Goal: Information Seeking & Learning: Learn about a topic

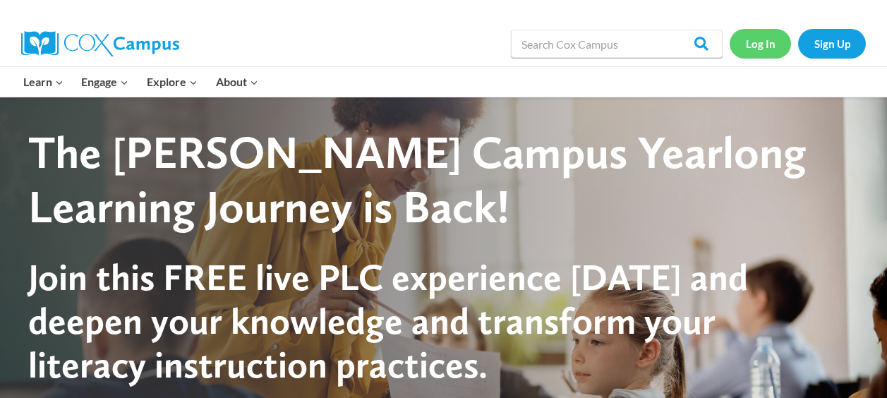
click at [762, 42] on link "Log In" at bounding box center [759, 43] width 61 height 29
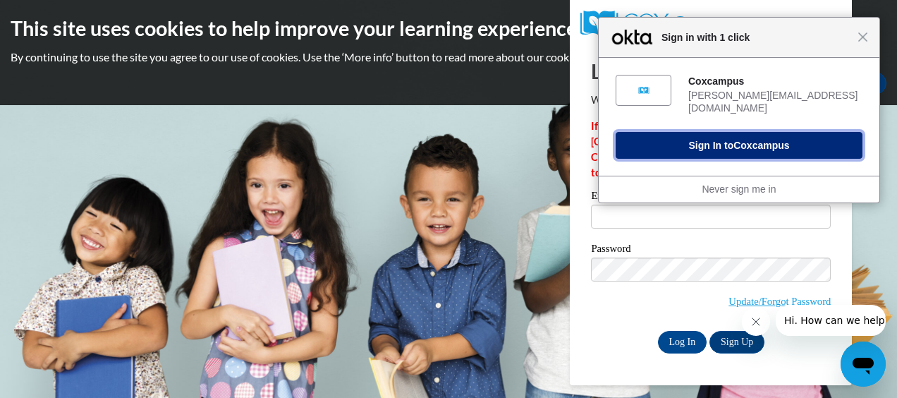
click at [729, 137] on button "Sign In to Coxcampus" at bounding box center [739, 145] width 247 height 27
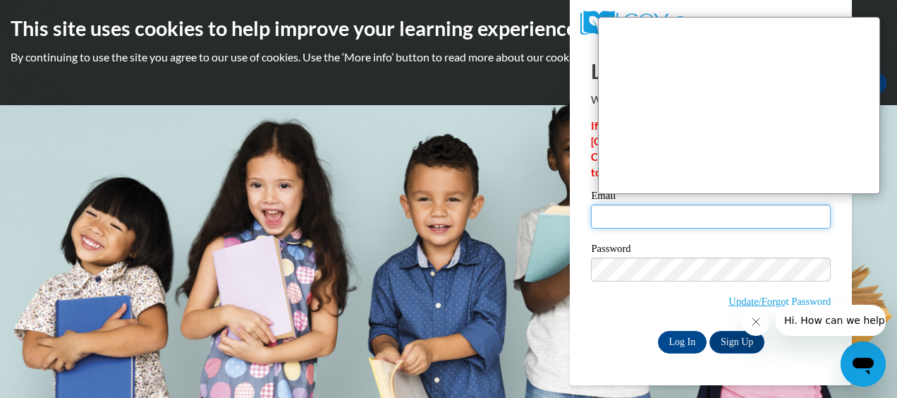
type input "[PERSON_NAME][EMAIL_ADDRESS][DOMAIN_NAME]"
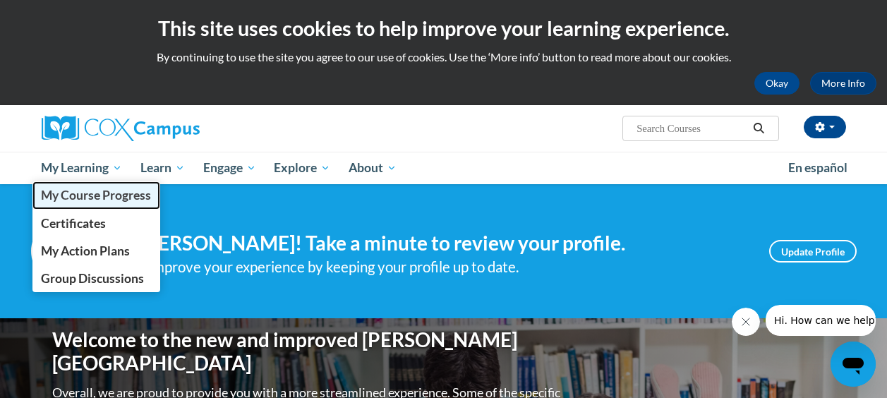
click at [114, 186] on link "My Course Progress" at bounding box center [96, 195] width 128 height 28
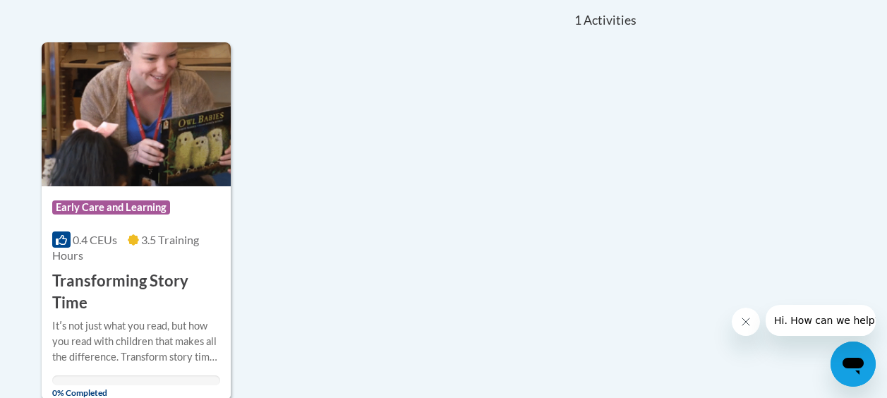
scroll to position [353, 0]
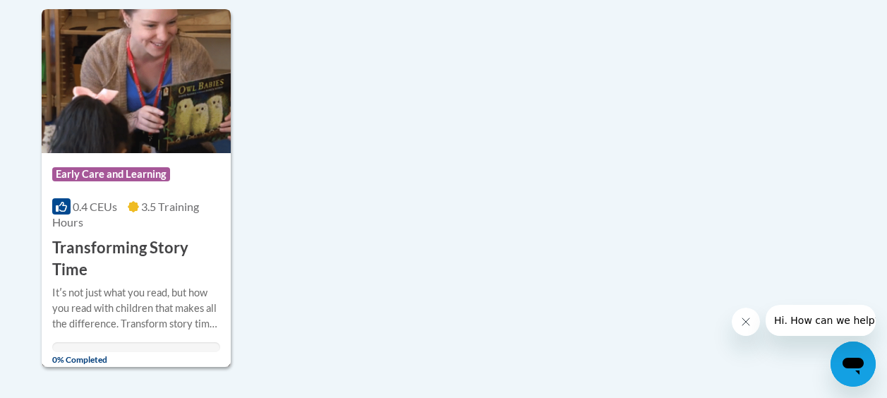
click at [103, 249] on h3 "Transforming Story Time" at bounding box center [136, 259] width 168 height 44
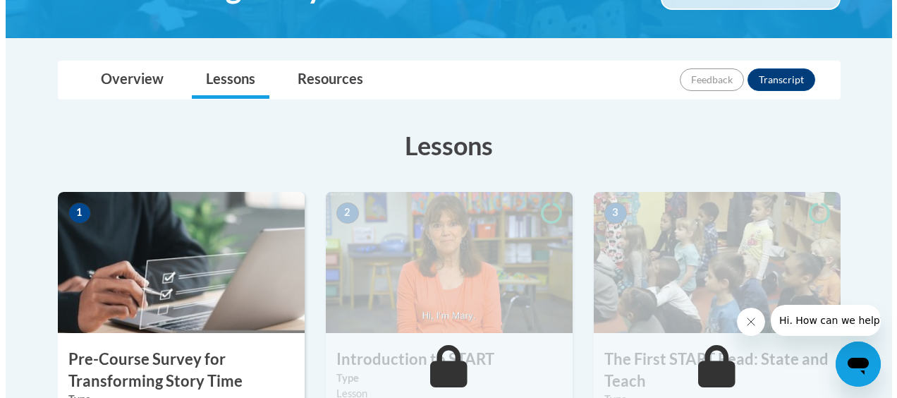
scroll to position [494, 0]
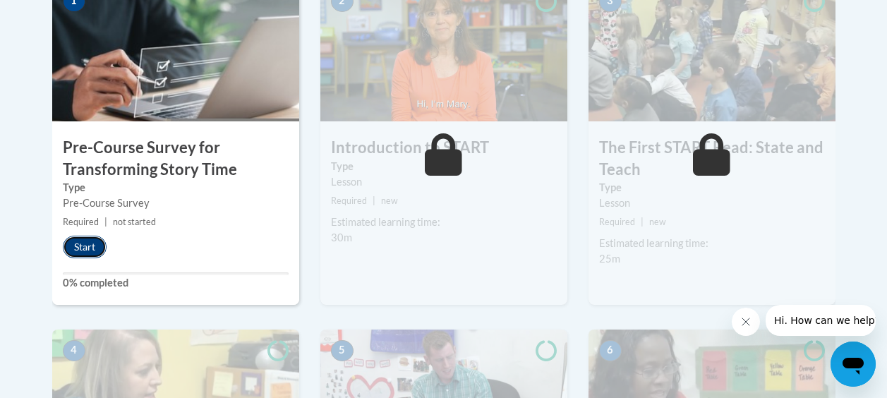
click at [86, 241] on button "Start" at bounding box center [85, 247] width 44 height 23
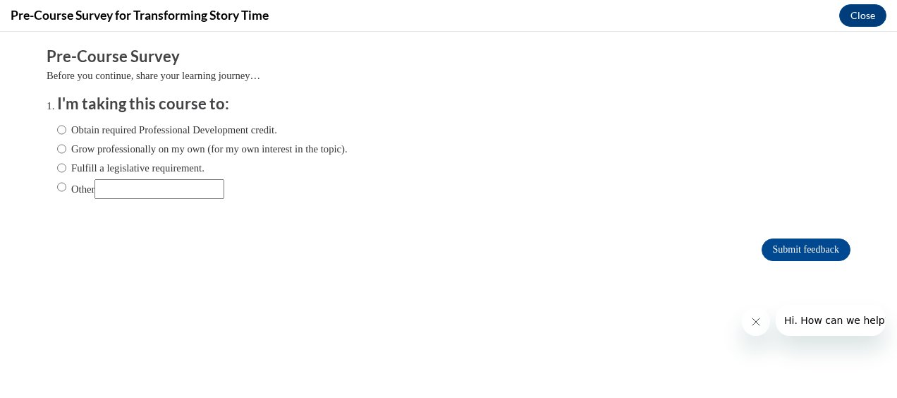
scroll to position [0, 0]
click at [57, 124] on input "Obtain required Professional Development credit." at bounding box center [61, 130] width 9 height 16
radio input "true"
click at [846, 18] on button "Close" at bounding box center [862, 15] width 47 height 23
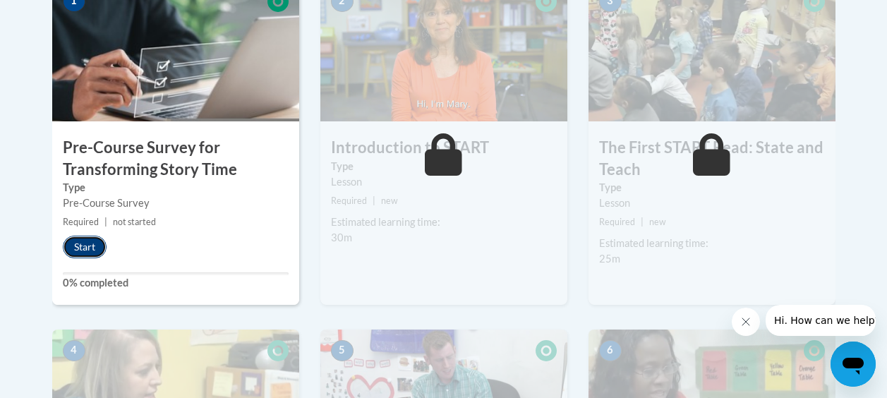
click at [92, 255] on button "Start" at bounding box center [85, 247] width 44 height 23
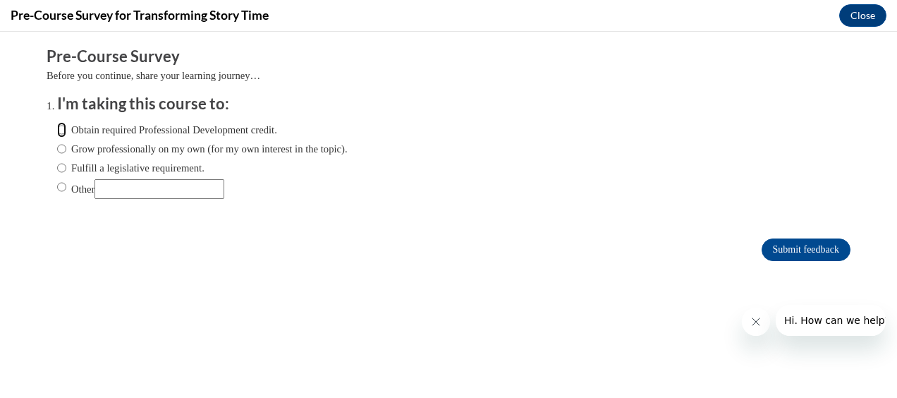
click at [57, 129] on input "Obtain required Professional Development credit." at bounding box center [61, 130] width 9 height 16
radio input "true"
click at [793, 240] on input "Submit feedback" at bounding box center [806, 249] width 89 height 23
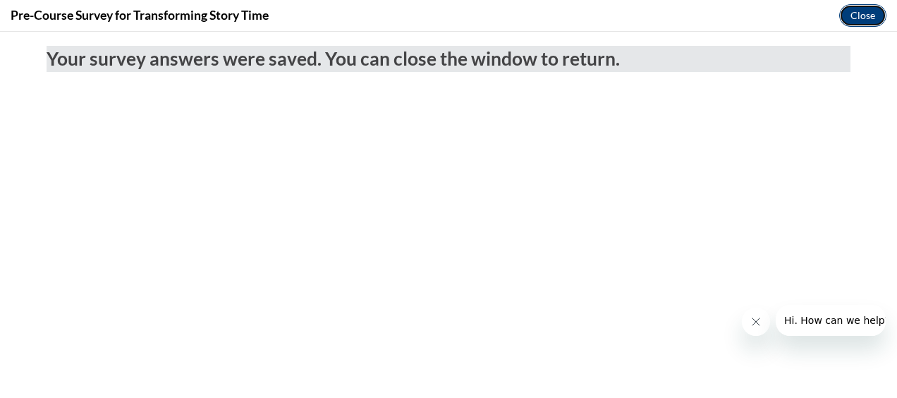
click at [857, 20] on button "Close" at bounding box center [862, 15] width 47 height 23
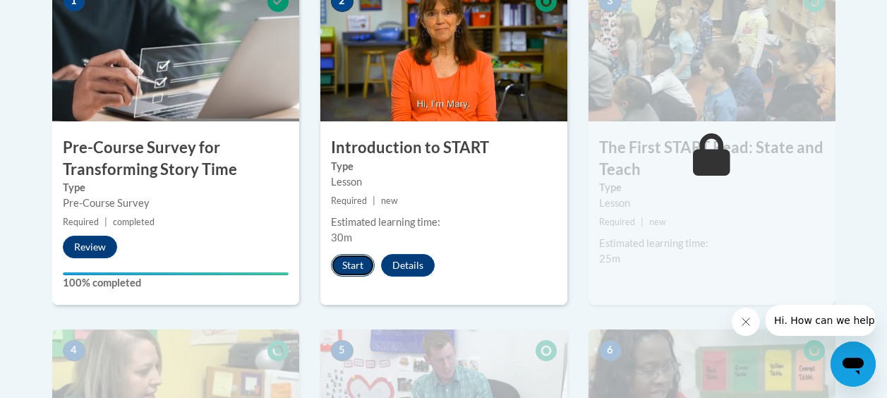
click at [371, 264] on button "Start" at bounding box center [353, 265] width 44 height 23
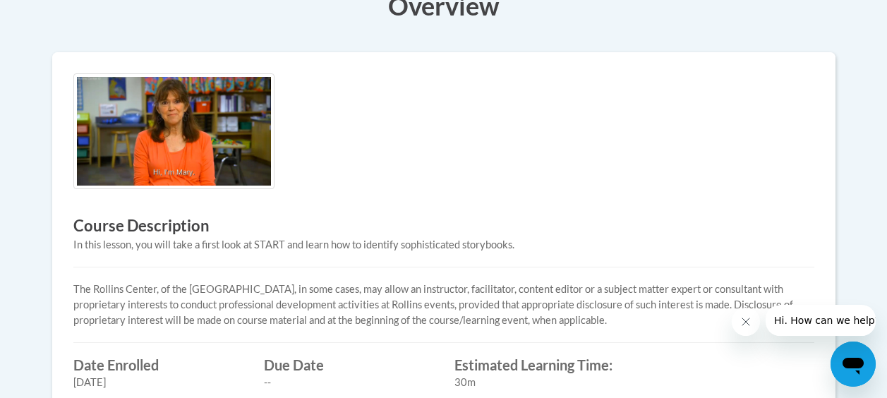
scroll to position [353, 0]
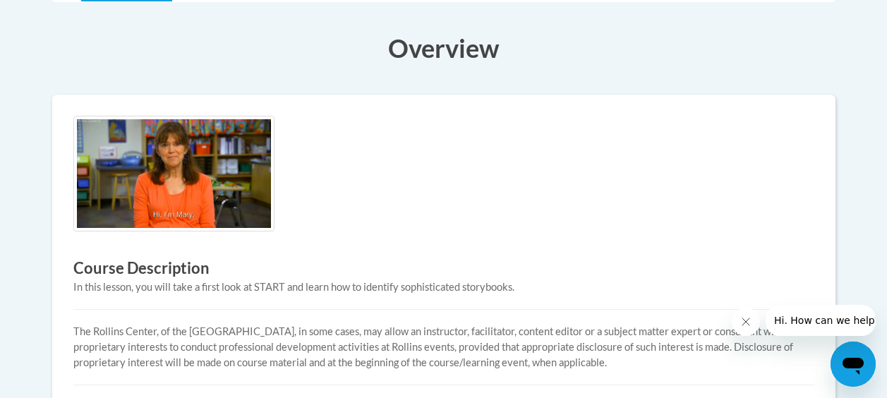
click at [176, 188] on img at bounding box center [173, 174] width 201 height 116
click at [188, 188] on img at bounding box center [173, 174] width 201 height 116
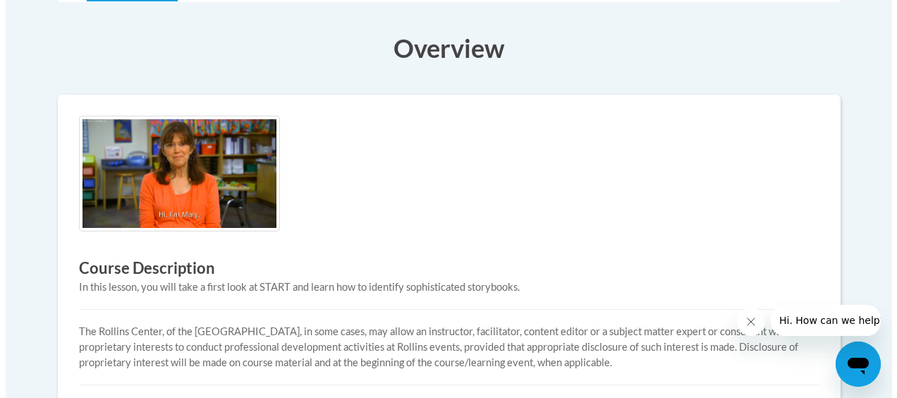
scroll to position [71, 0]
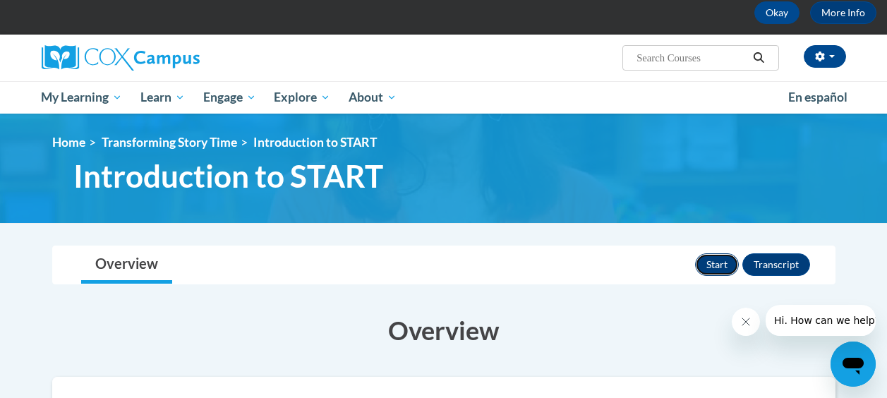
click at [705, 265] on button "Start" at bounding box center [717, 264] width 44 height 23
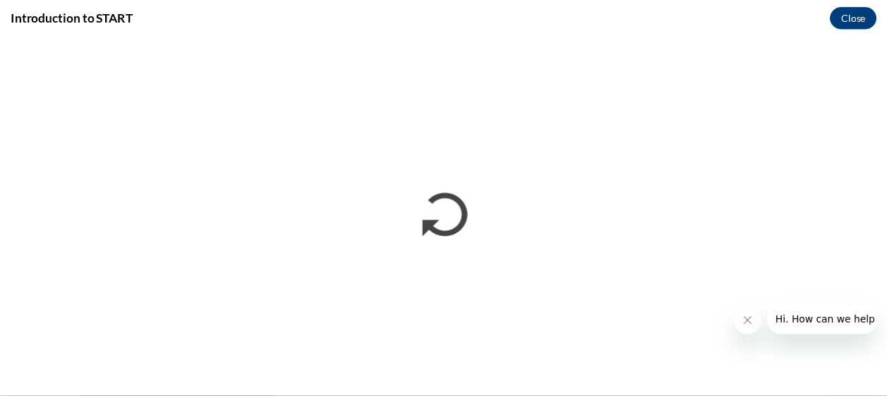
scroll to position [0, 0]
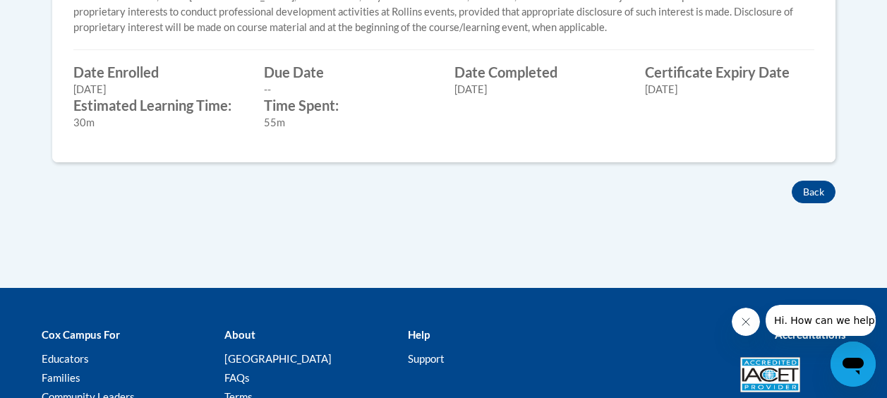
scroll to position [776, 0]
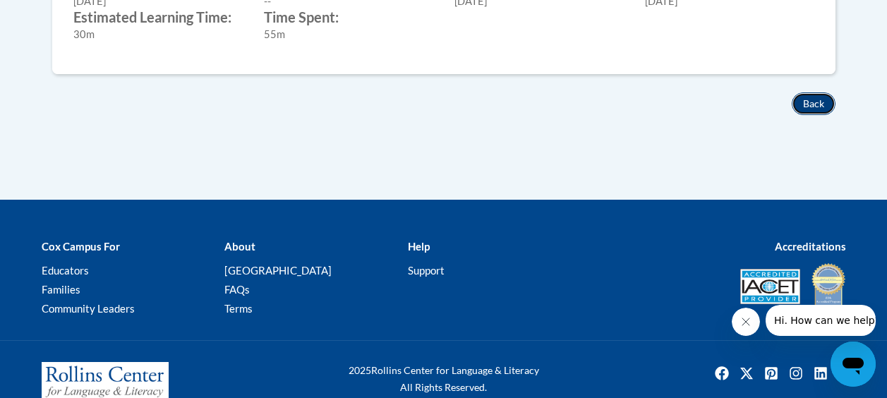
click at [803, 104] on button "Back" at bounding box center [813, 103] width 44 height 23
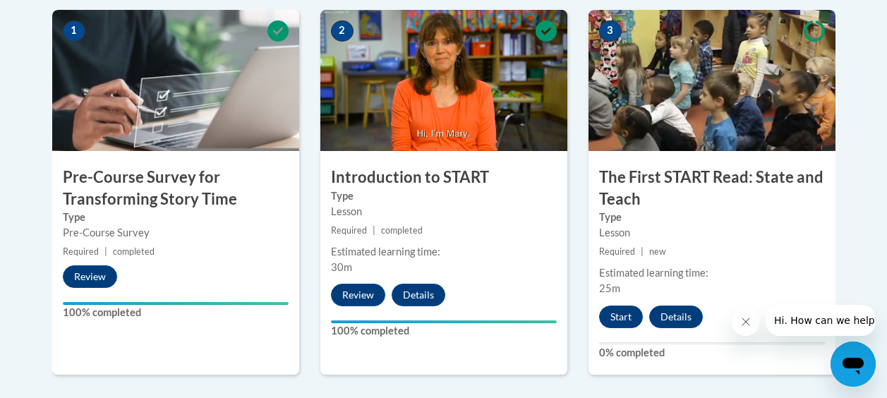
scroll to position [494, 0]
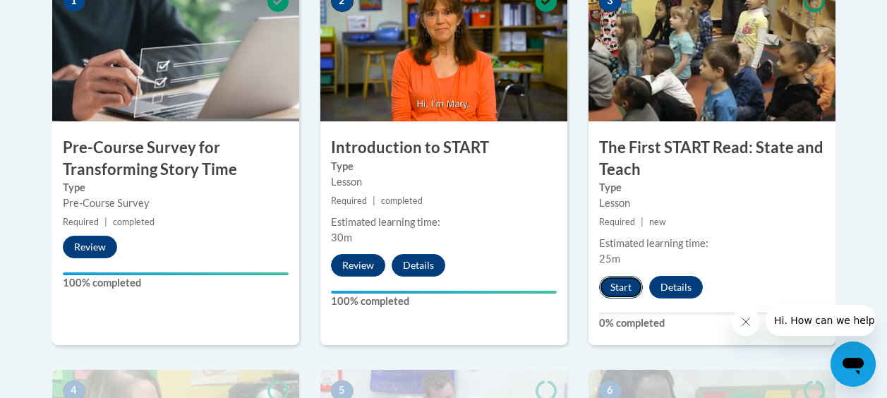
click at [611, 283] on button "Start" at bounding box center [621, 287] width 44 height 23
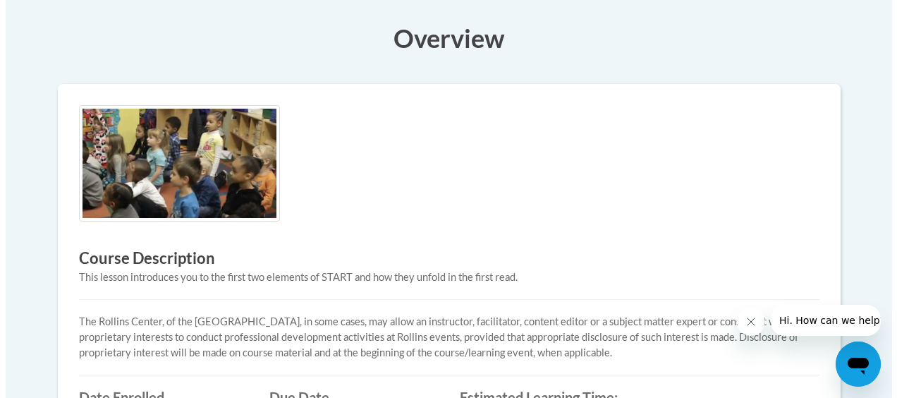
scroll to position [282, 0]
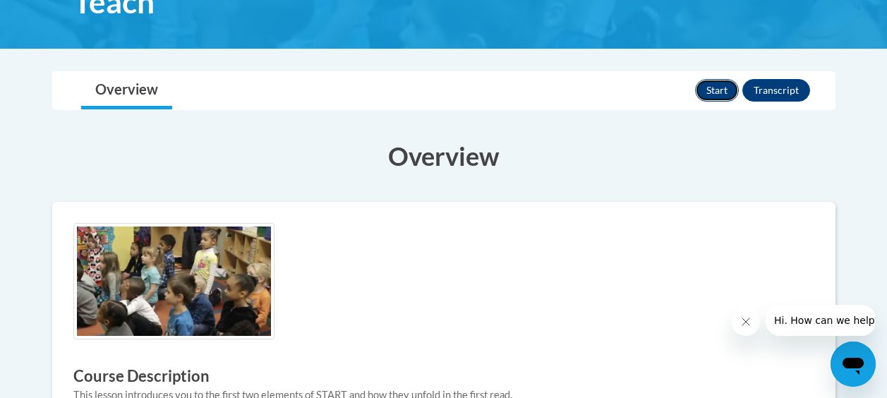
click at [707, 89] on button "Start" at bounding box center [717, 90] width 44 height 23
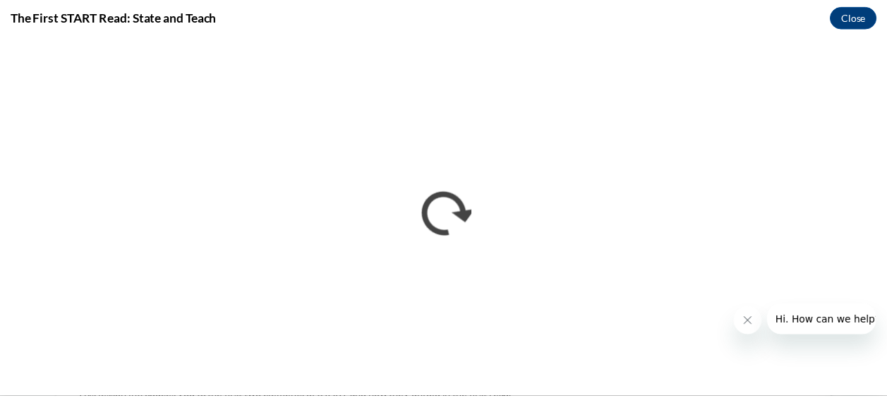
scroll to position [0, 0]
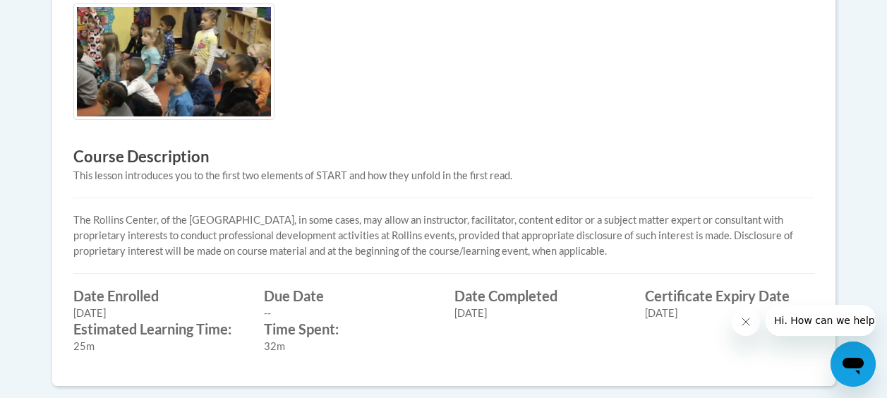
scroll to position [633, 0]
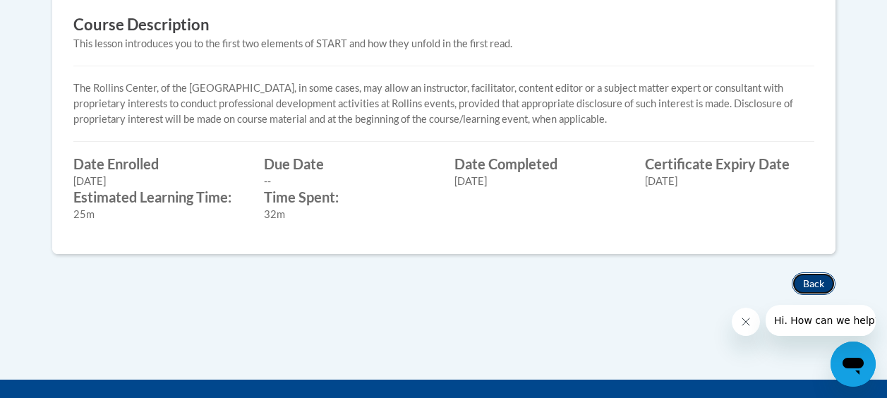
click at [815, 276] on button "Back" at bounding box center [813, 283] width 44 height 23
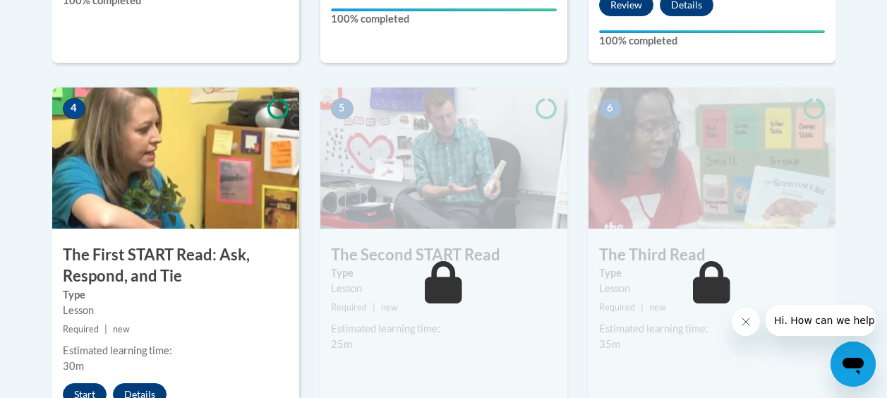
scroll to position [846, 0]
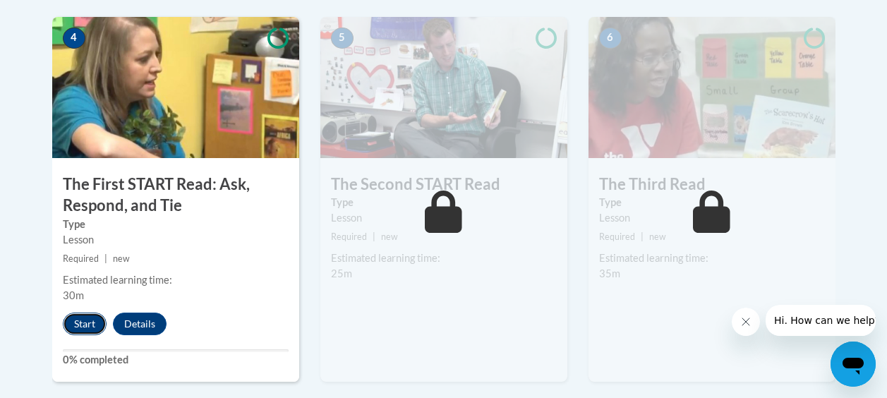
click at [90, 315] on button "Start" at bounding box center [85, 323] width 44 height 23
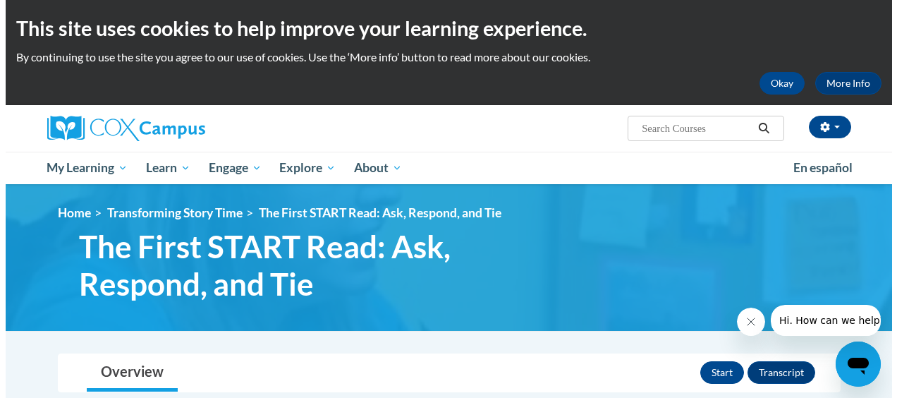
scroll to position [282, 0]
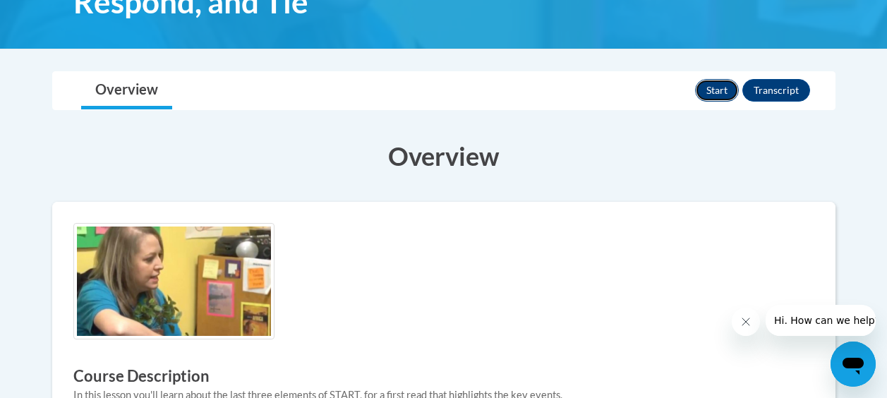
click at [712, 93] on button "Start" at bounding box center [717, 90] width 44 height 23
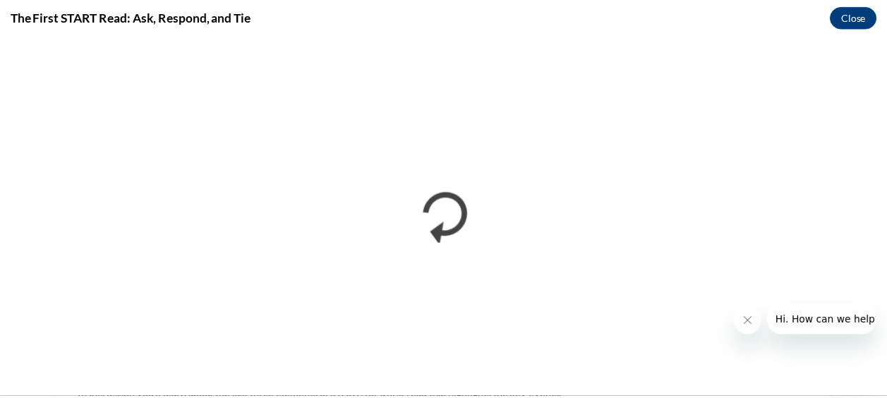
scroll to position [0, 0]
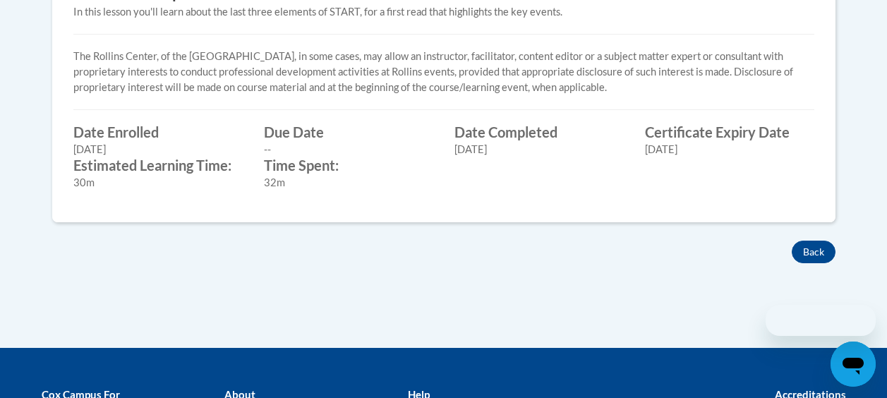
scroll to position [669, 0]
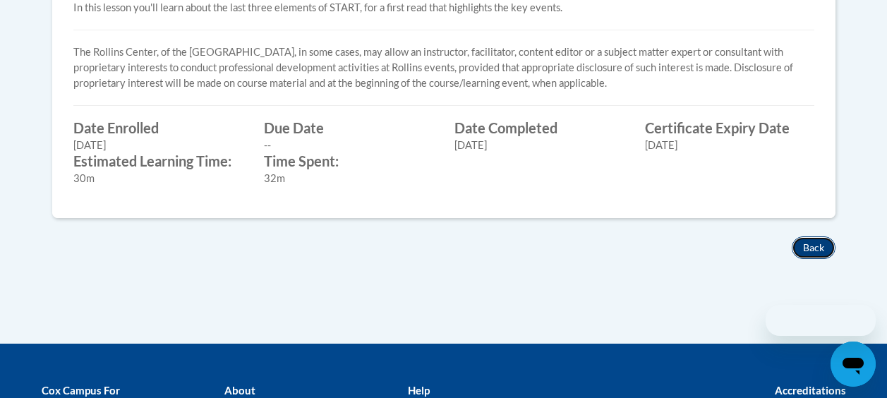
click at [803, 238] on button "Back" at bounding box center [813, 247] width 44 height 23
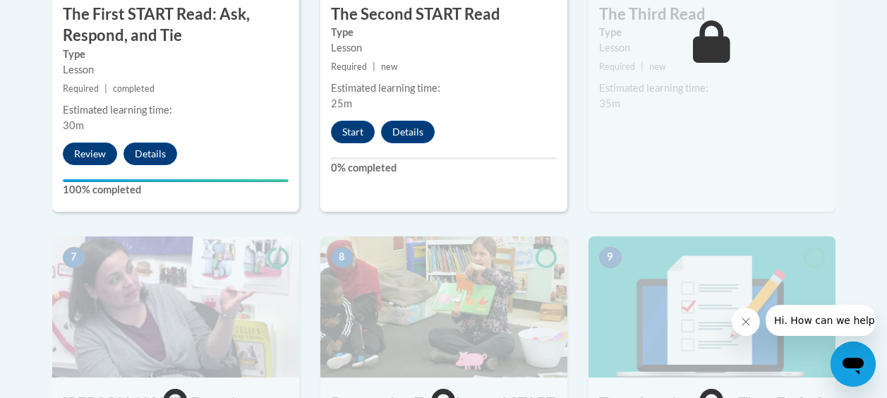
scroll to position [987, 0]
